Goal: Information Seeking & Learning: Learn about a topic

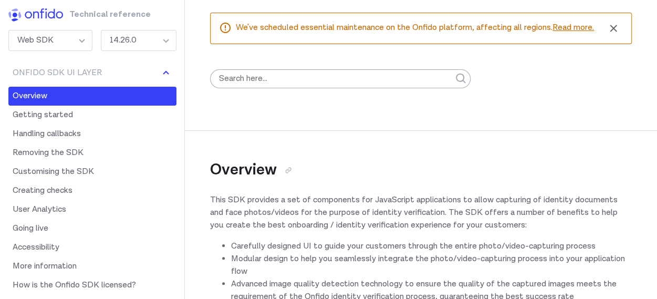
click at [436, 152] on h2 "Overview" at bounding box center [421, 155] width 422 height 50
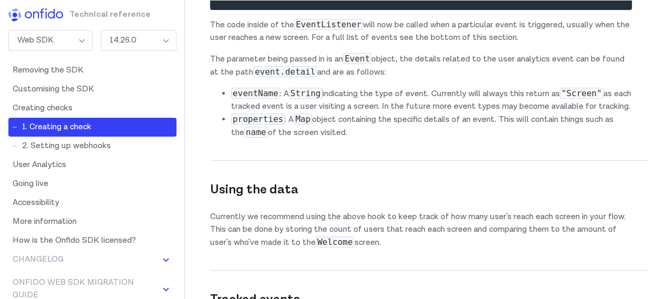
scroll to position [75, 0]
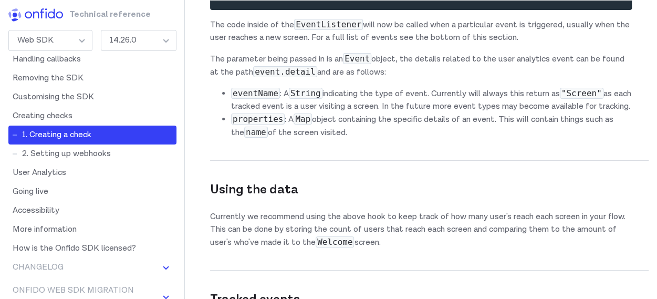
click at [151, 35] on div "14.26.0" at bounding box center [139, 40] width 76 height 21
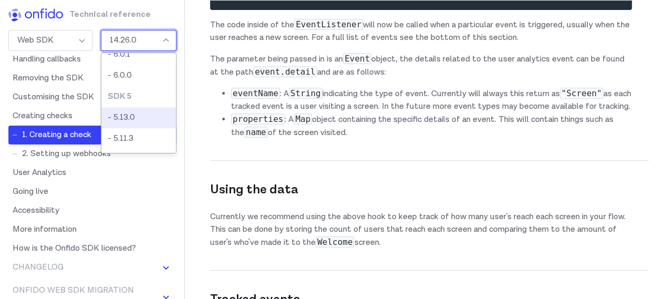
scroll to position [0, 0]
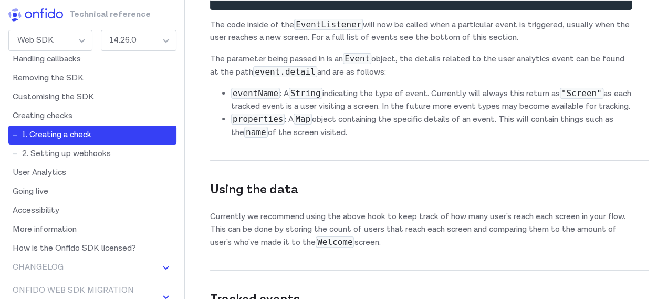
click at [141, 42] on div "14.26.0" at bounding box center [139, 40] width 76 height 21
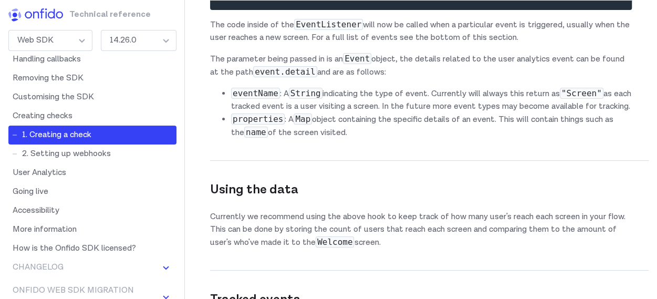
click at [158, 37] on div "14.26.0" at bounding box center [139, 40] width 76 height 21
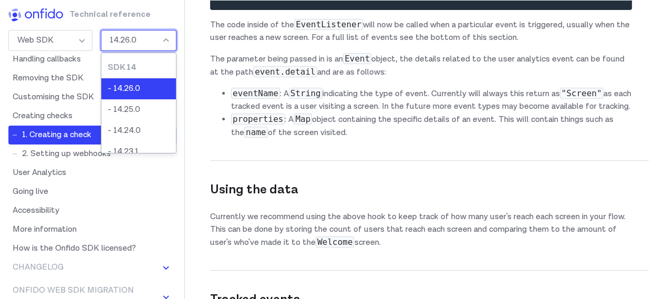
click at [139, 87] on li "- 14.26.0" at bounding box center [138, 88] width 75 height 21
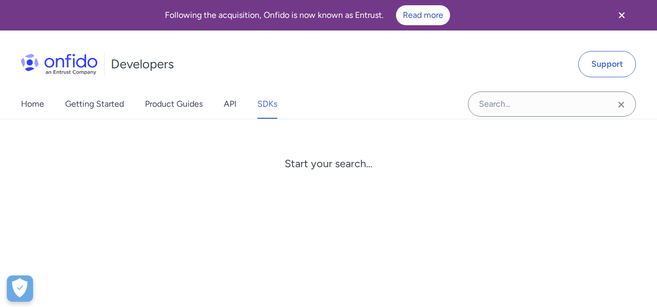
click at [531, 108] on input "Onfido search input field" at bounding box center [552, 103] width 168 height 25
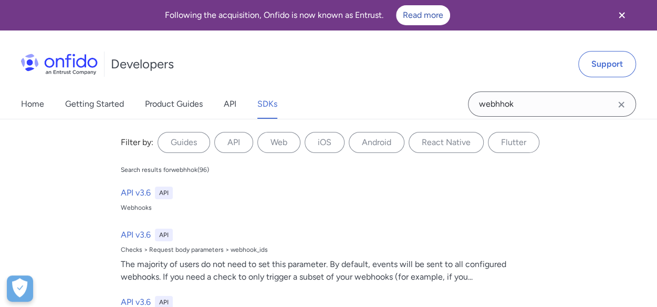
click at [541, 99] on input "webhhok" at bounding box center [552, 103] width 168 height 25
type input "webhhook"
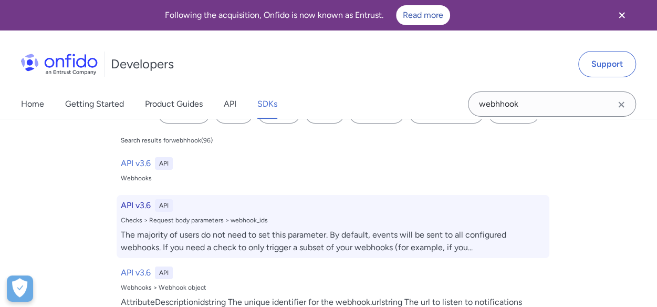
scroll to position [53, 0]
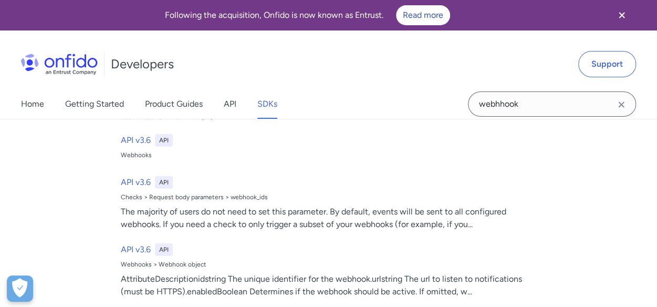
click at [568, 109] on input "webhhook" at bounding box center [552, 103] width 168 height 25
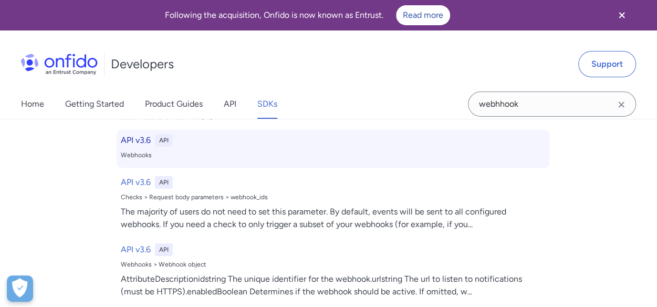
click at [133, 154] on div "Webhooks" at bounding box center [333, 155] width 425 height 8
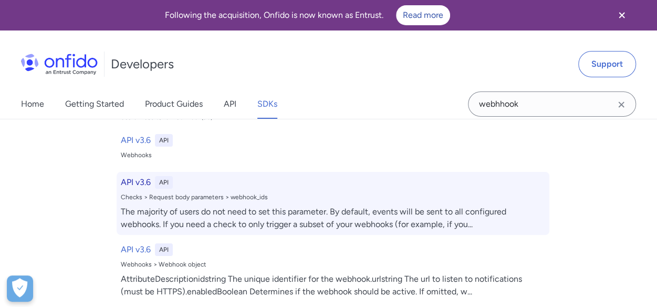
select select "http"
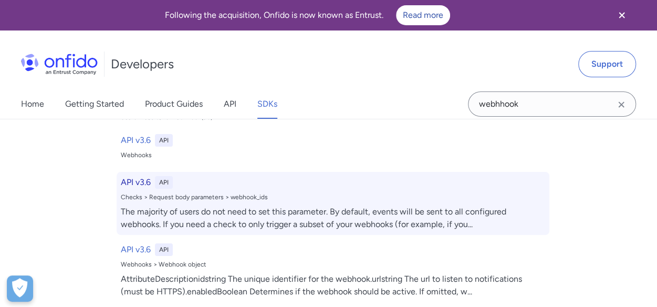
select select "http"
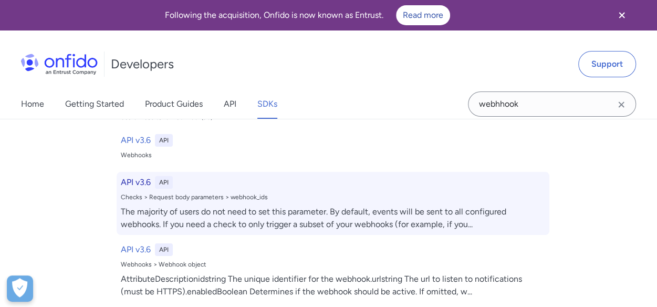
select select "http"
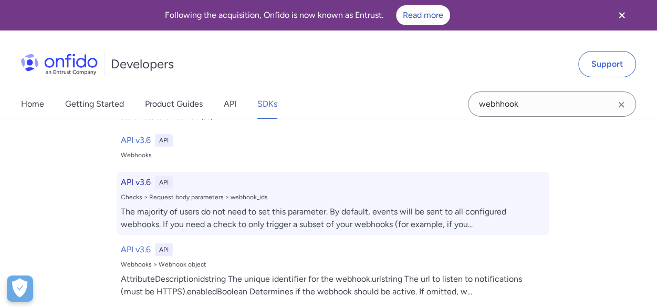
select select "http"
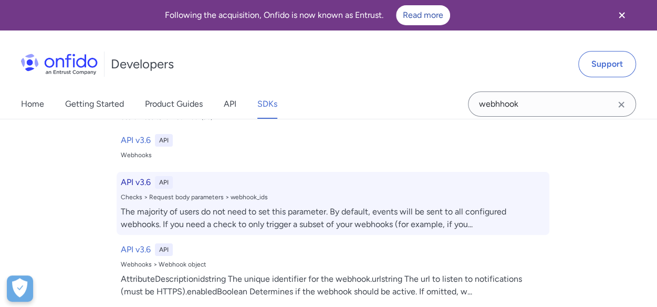
select select "http"
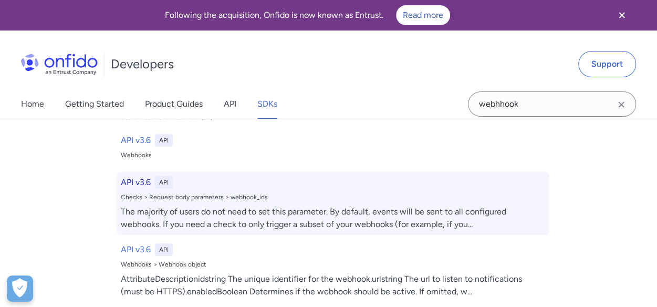
select select "http"
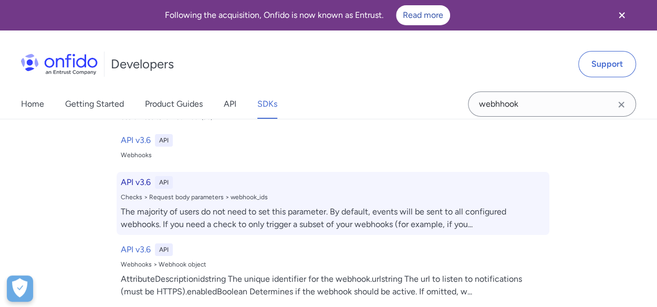
select select "http"
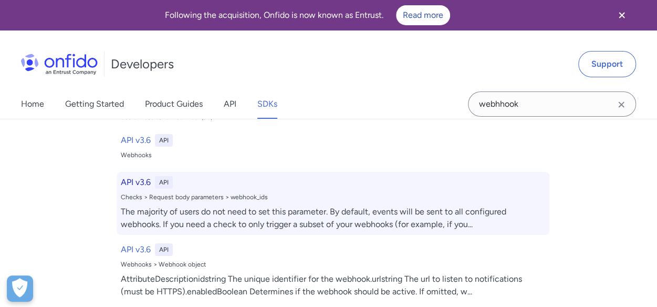
select select "http"
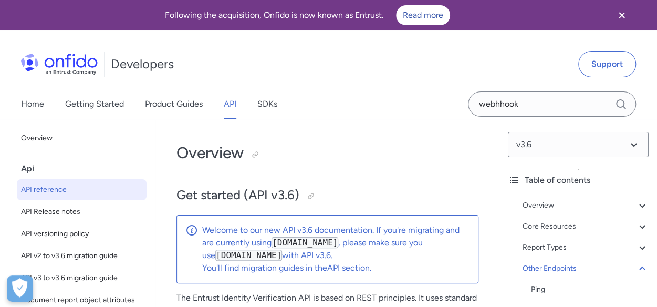
scroll to position [108710, 0]
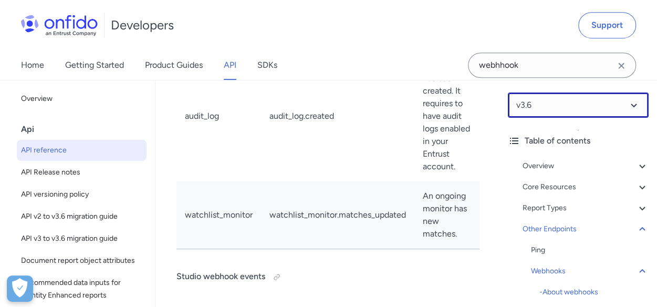
click at [544, 112] on select at bounding box center [578, 104] width 141 height 25
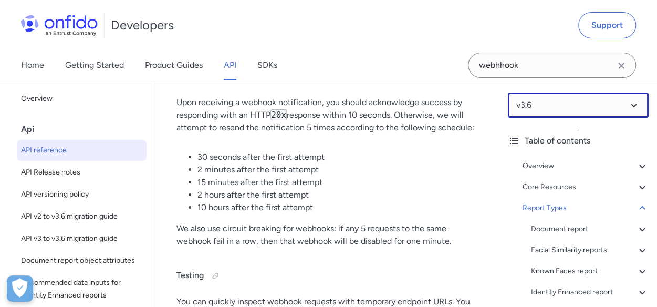
scroll to position [106240, 0]
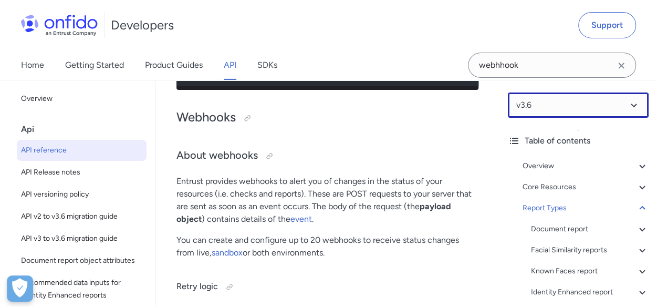
select select "3.6.0"
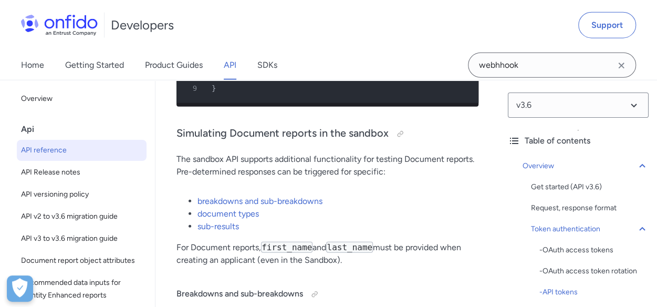
scroll to position [1104, 0]
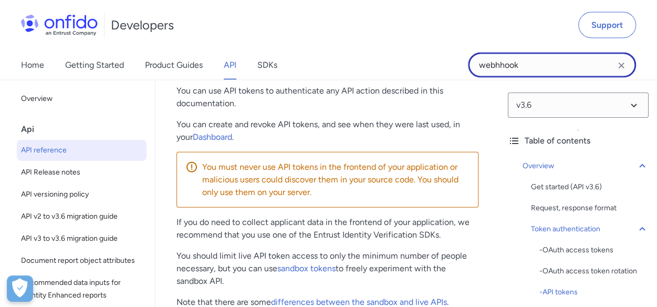
click at [559, 71] on input "webhhook" at bounding box center [552, 65] width 168 height 25
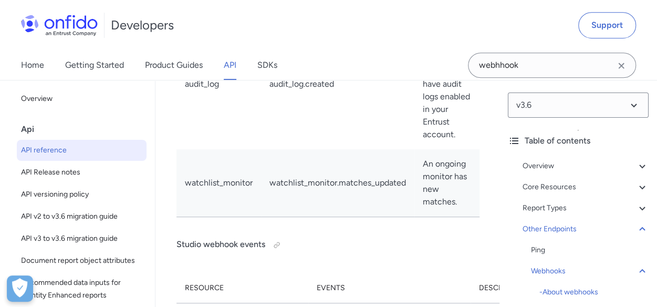
scroll to position [109000, 0]
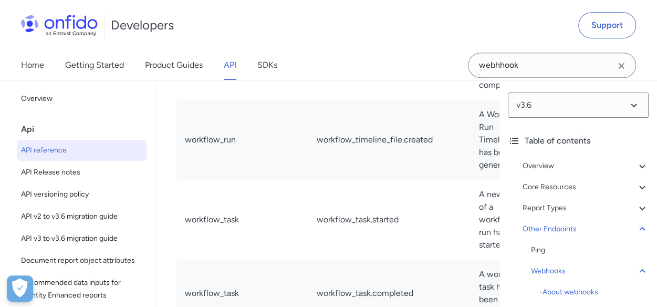
click at [351, 35] on div "Developers Support" at bounding box center [328, 25] width 657 height 50
click at [336, 34] on div "Developers Support" at bounding box center [328, 25] width 657 height 50
click at [362, 50] on div "Home Getting Started Product Guides API SDKs webhhook" at bounding box center [328, 64] width 657 height 29
click at [400, 43] on div "Developers Support" at bounding box center [328, 25] width 657 height 50
